Goal: Information Seeking & Learning: Learn about a topic

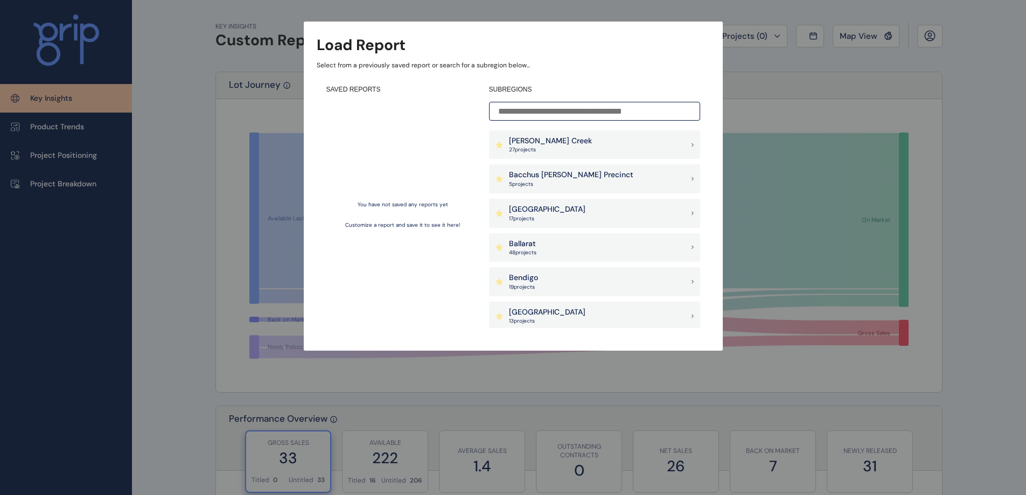
click at [580, 108] on input at bounding box center [594, 111] width 211 height 19
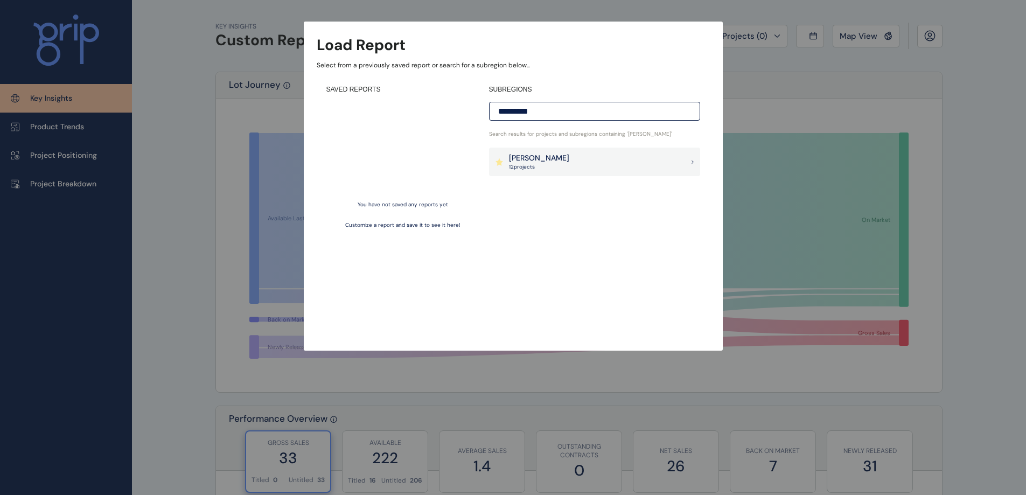
type input "*********"
click at [531, 165] on p "12 project s" at bounding box center [539, 167] width 60 height 8
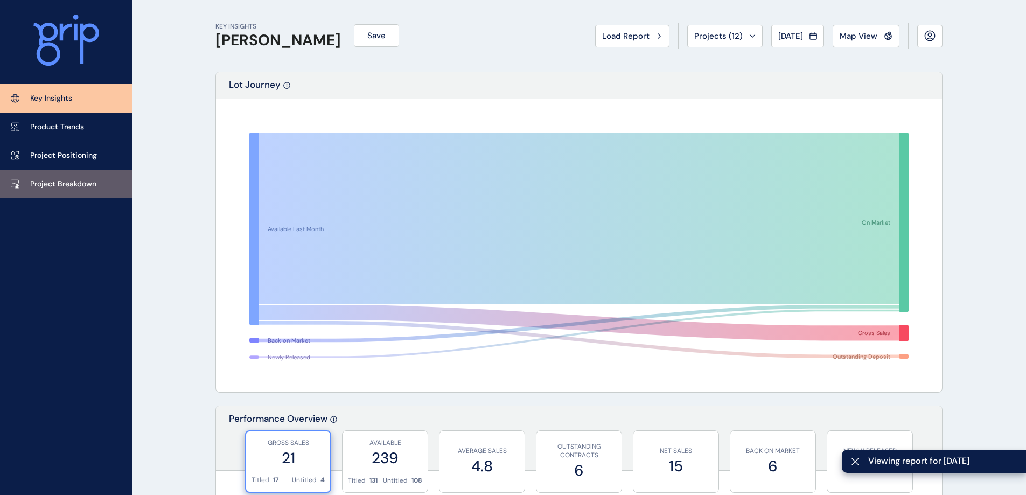
click at [69, 192] on link "Project Breakdown" at bounding box center [66, 184] width 132 height 29
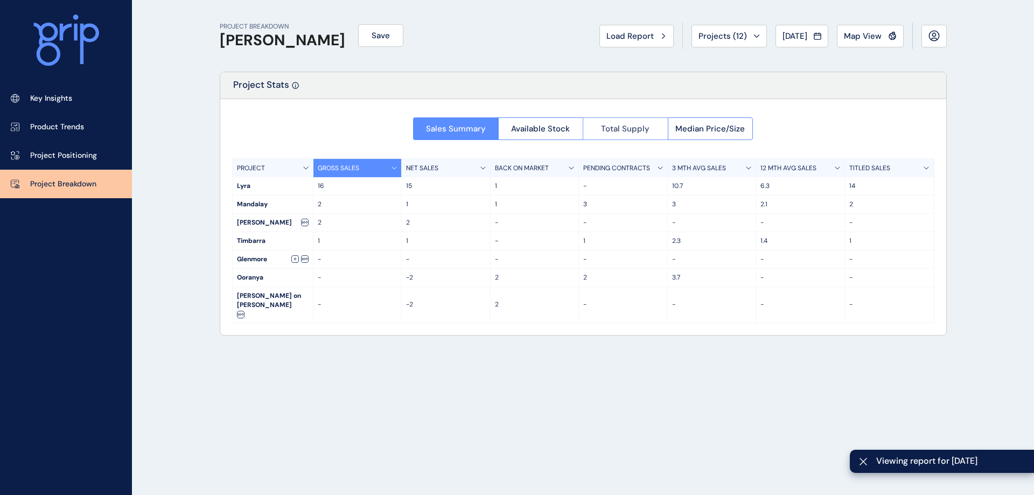
click at [607, 131] on span "Total Supply" at bounding box center [625, 128] width 48 height 11
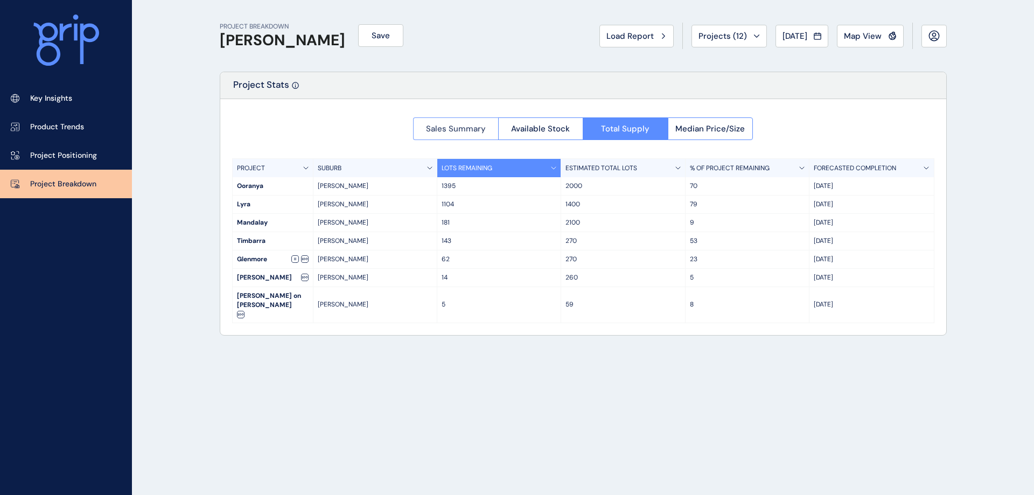
click at [467, 129] on span "Sales Summary" at bounding box center [456, 128] width 60 height 11
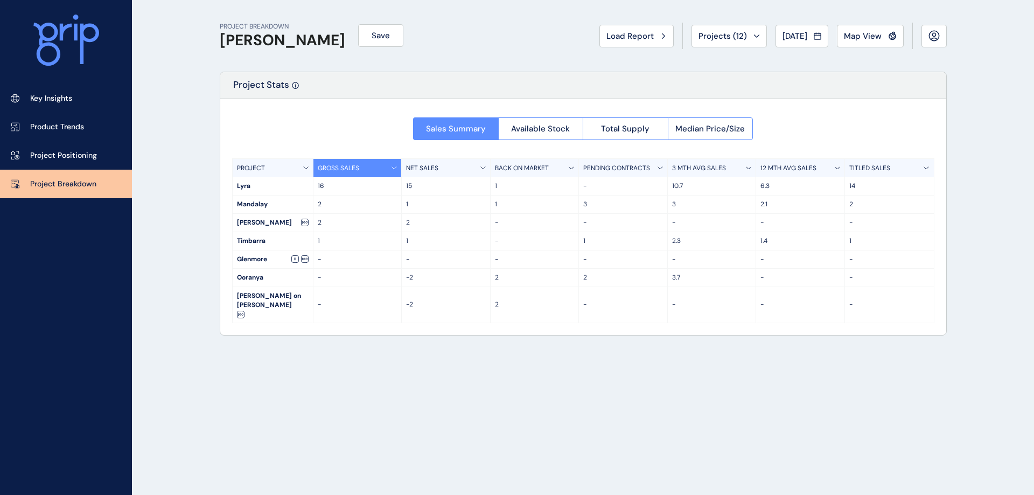
click at [297, 166] on div "PROJECT" at bounding box center [273, 168] width 81 height 18
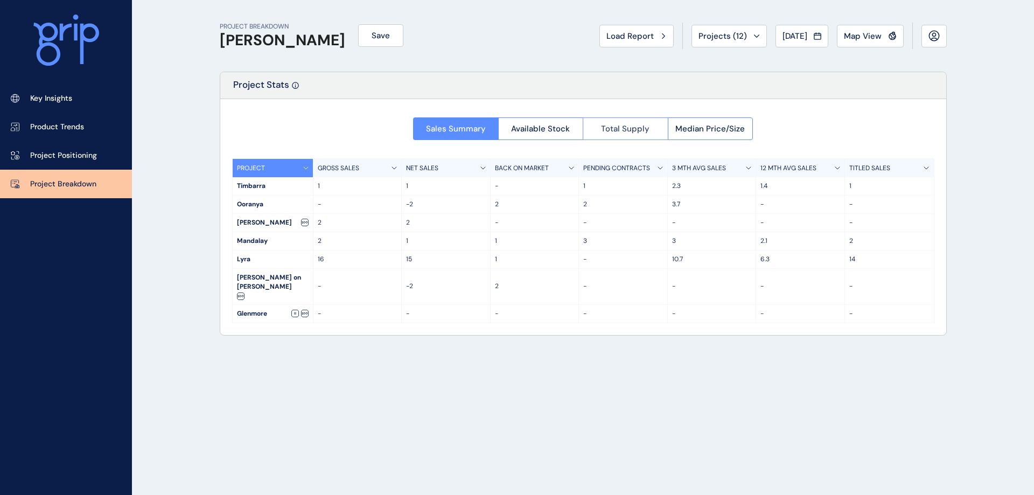
click at [620, 135] on button "Total Supply" at bounding box center [625, 128] width 85 height 23
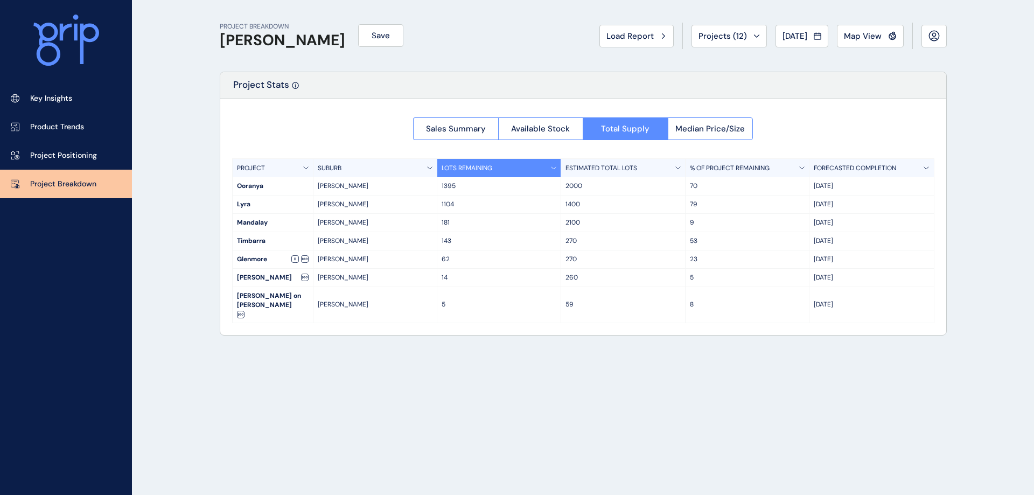
click at [858, 32] on span "Map View" at bounding box center [863, 36] width 38 height 11
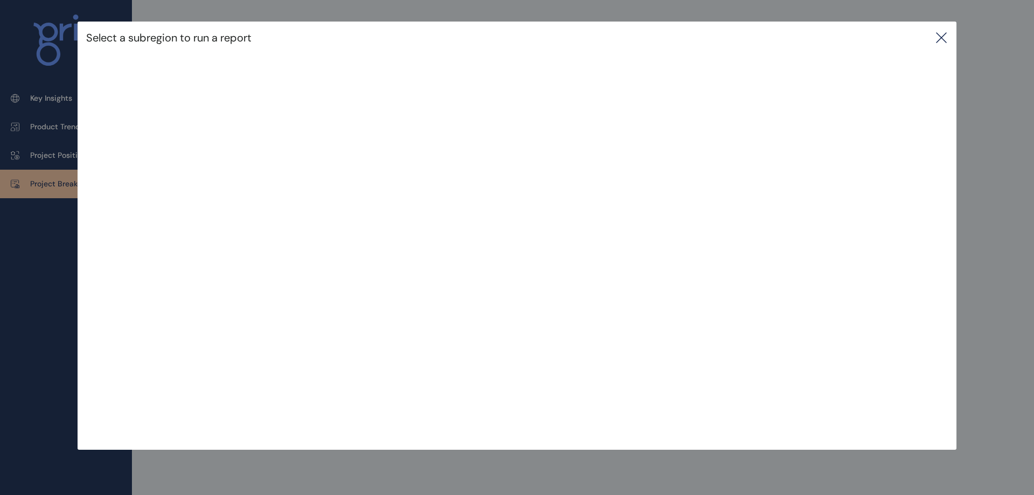
click at [933, 33] on div "Select a subregion to run a report" at bounding box center [517, 38] width 879 height 32
click at [945, 39] on icon at bounding box center [941, 37] width 13 height 13
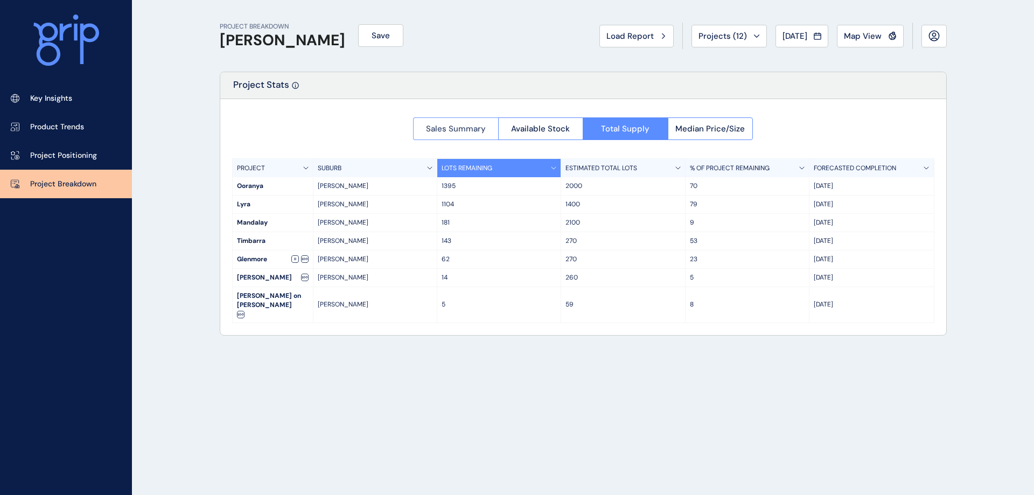
click at [446, 123] on span "Sales Summary" at bounding box center [456, 128] width 60 height 11
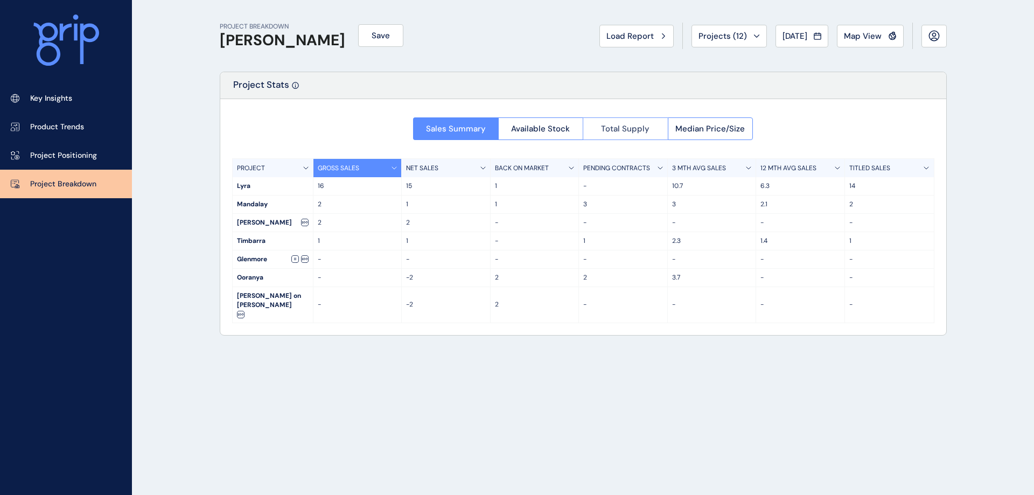
click at [605, 134] on button "Total Supply" at bounding box center [625, 128] width 85 height 23
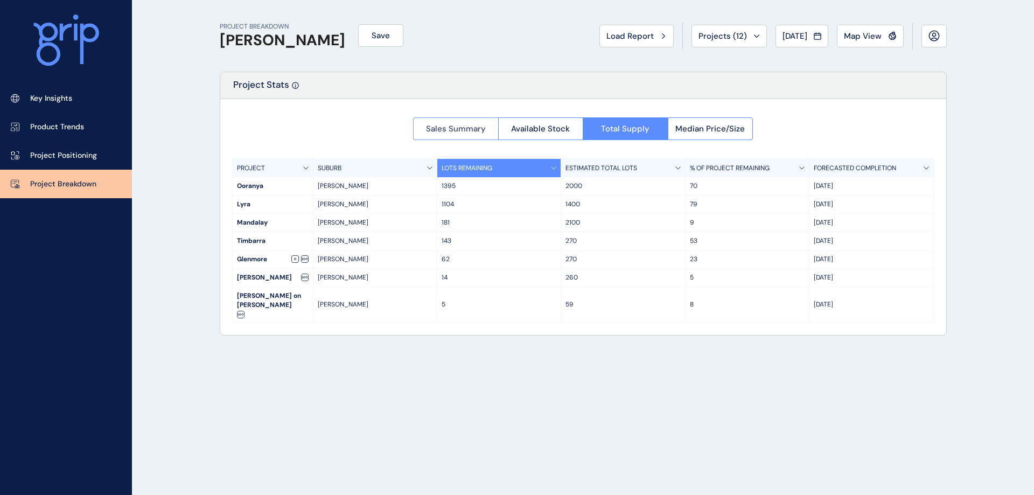
click at [448, 129] on span "Sales Summary" at bounding box center [456, 128] width 60 height 11
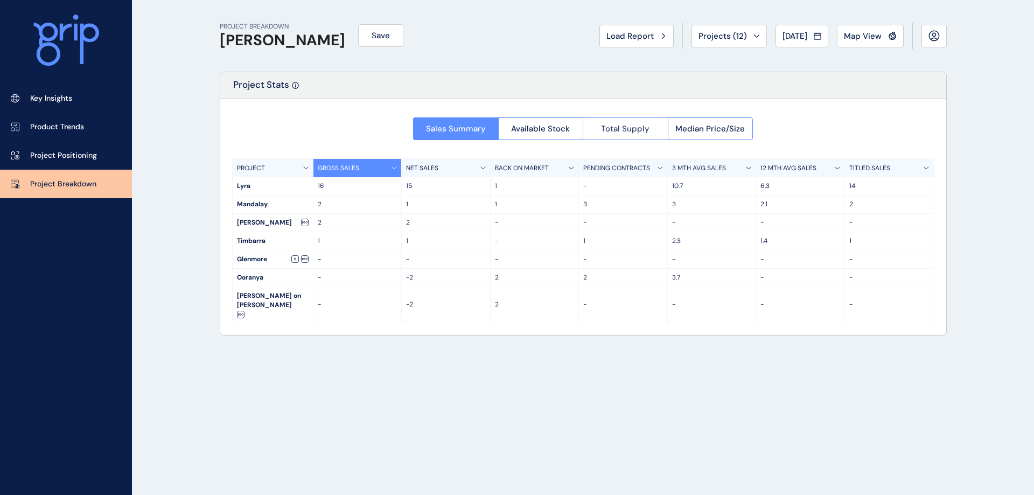
click at [622, 132] on span "Total Supply" at bounding box center [625, 128] width 48 height 11
